Goal: Task Accomplishment & Management: Manage account settings

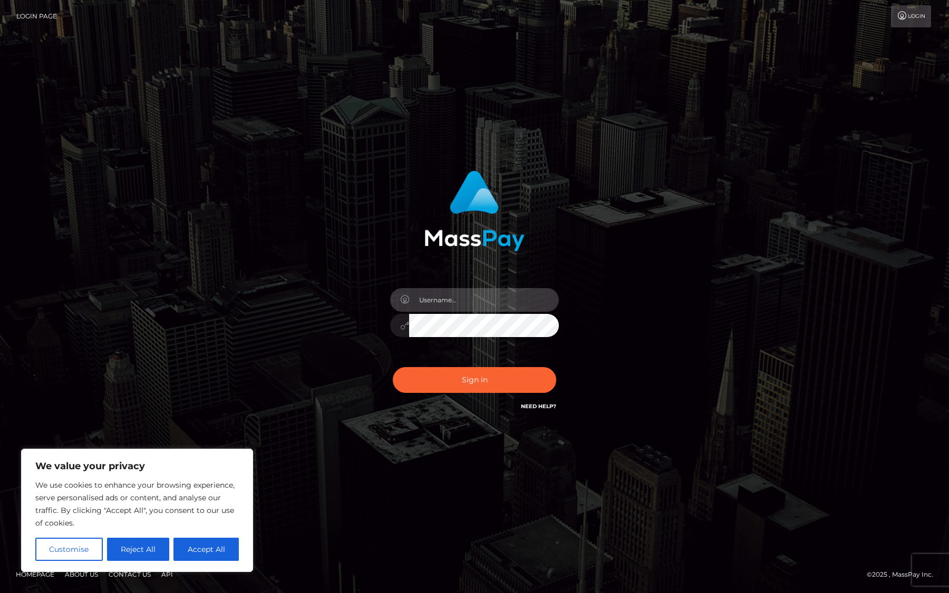
click at [460, 296] on input "text" at bounding box center [484, 300] width 150 height 24
type input "greatpacificgreen@proton.me"
click at [446, 306] on input "text" at bounding box center [484, 300] width 150 height 24
type input "[EMAIL_ADDRESS][DOMAIN_NAME]"
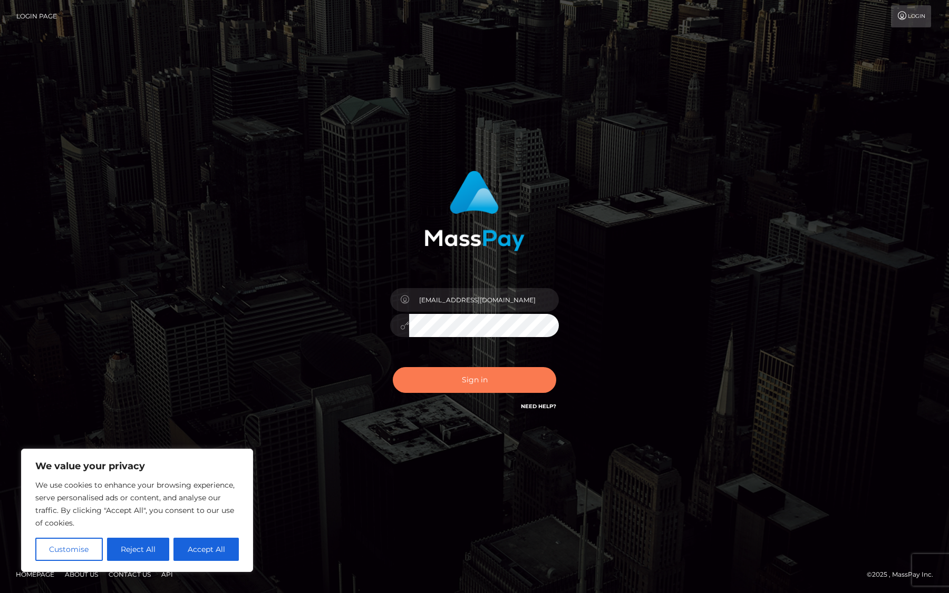
click at [472, 373] on button "Sign in" at bounding box center [474, 380] width 163 height 26
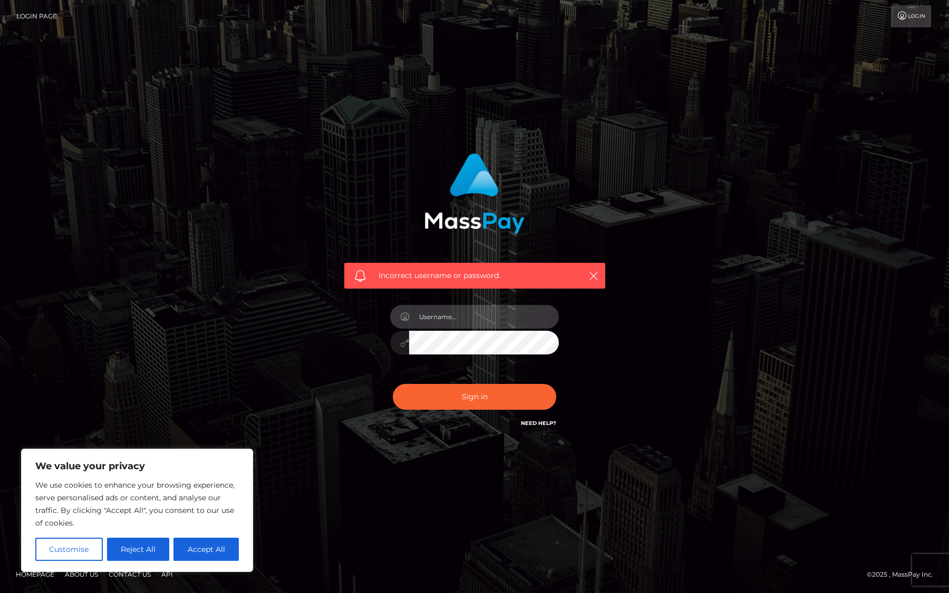
click at [445, 315] on input "text" at bounding box center [484, 317] width 150 height 24
type input "[EMAIL_ADDRESS][DOMAIN_NAME]"
click at [441, 390] on button "Sign in" at bounding box center [474, 397] width 163 height 26
click at [595, 276] on icon "button" at bounding box center [593, 276] width 11 height 11
click at [127, 547] on button "Reject All" at bounding box center [138, 549] width 63 height 23
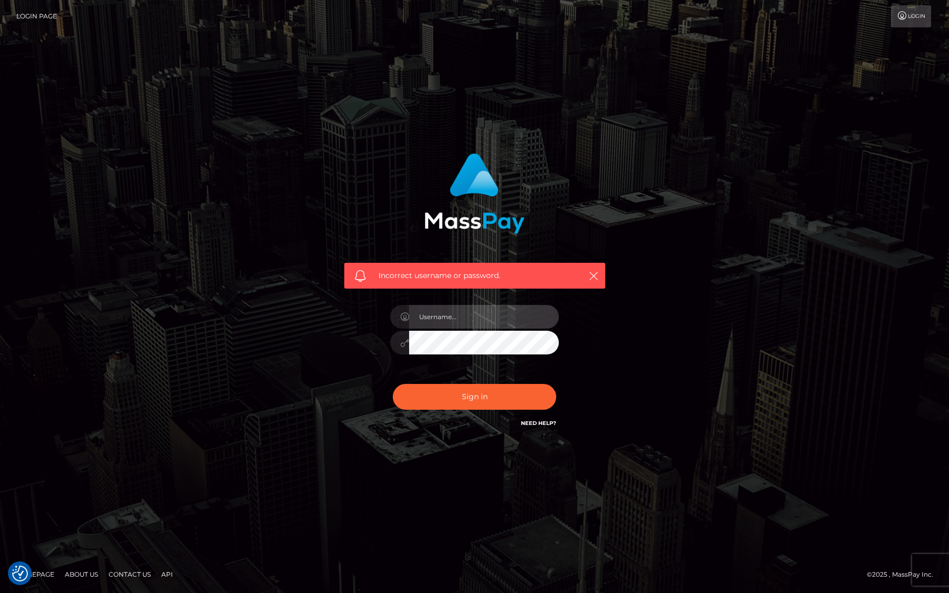
click at [475, 316] on input "text" at bounding box center [484, 317] width 150 height 24
click at [494, 431] on div "Incorrect username or password." at bounding box center [474, 291] width 277 height 293
click at [480, 325] on input "text" at bounding box center [484, 317] width 150 height 24
